Goal: Task Accomplishment & Management: Manage account settings

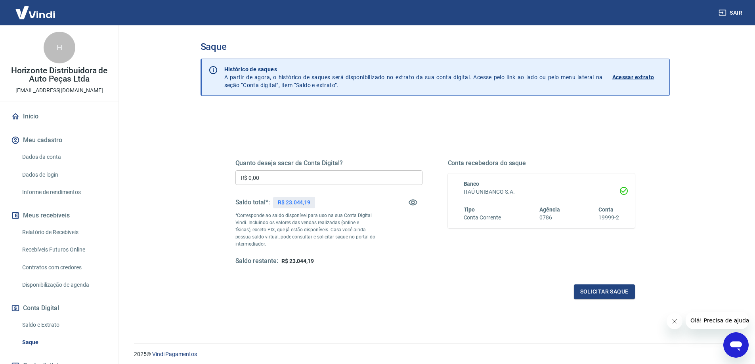
click at [271, 175] on input "R$ 0,00" at bounding box center [328, 177] width 187 height 15
type input "R$ 23.000,00"
